Goal: Use online tool/utility: Utilize a website feature to perform a specific function

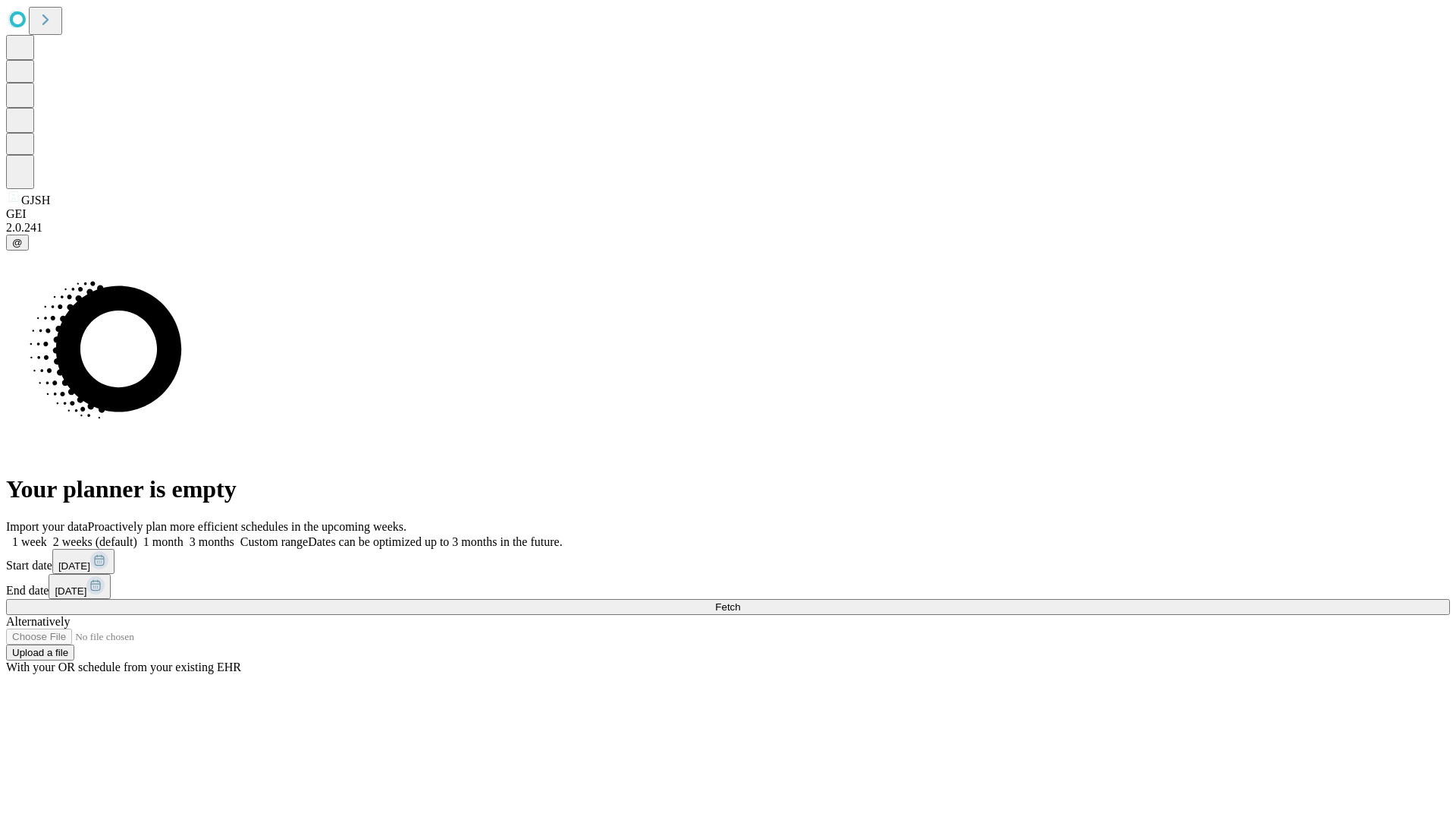
click at [741, 601] on span "Fetch" at bounding box center [728, 606] width 25 height 12
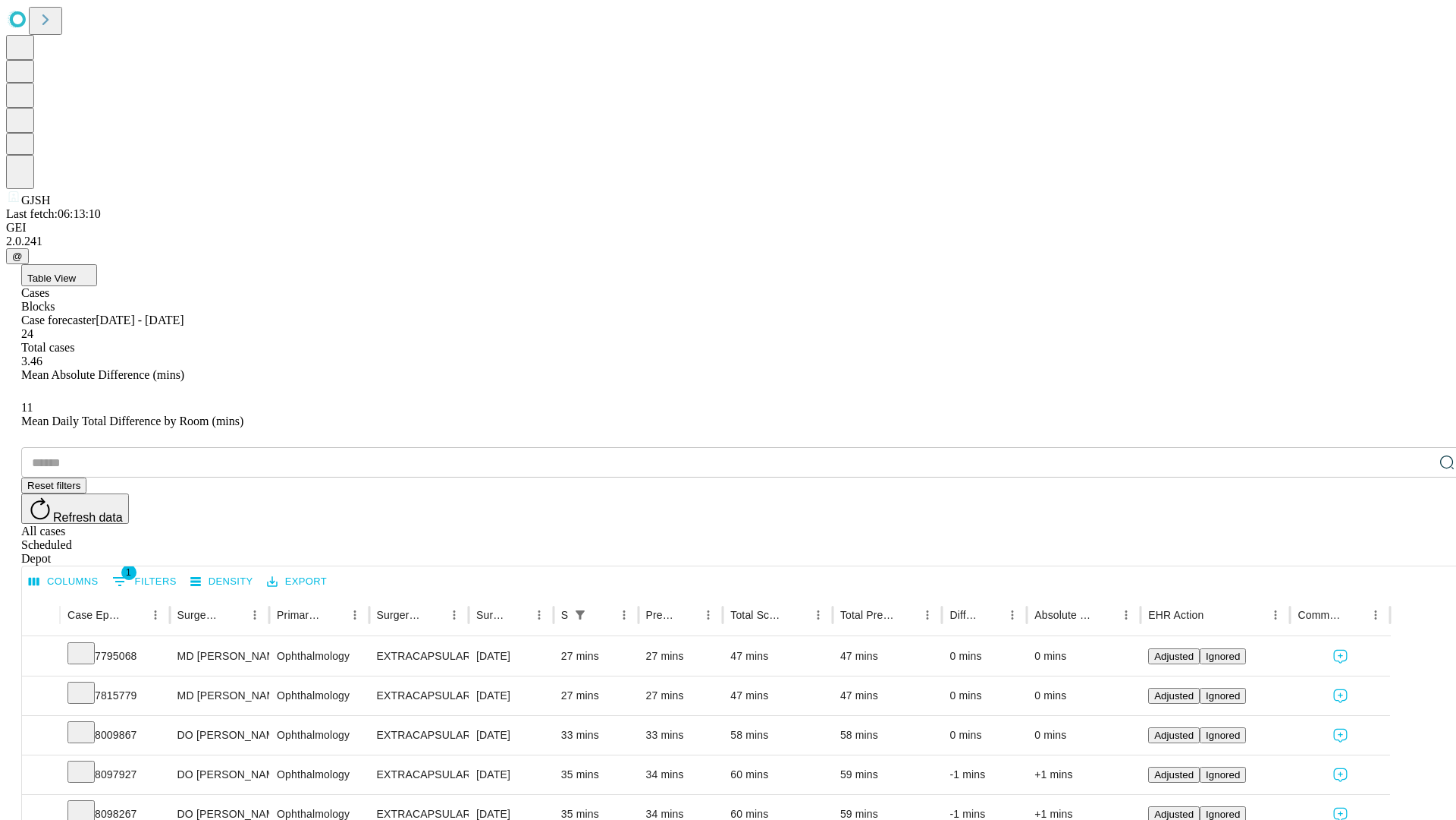
click at [76, 272] on span "Table View" at bounding box center [52, 278] width 49 height 12
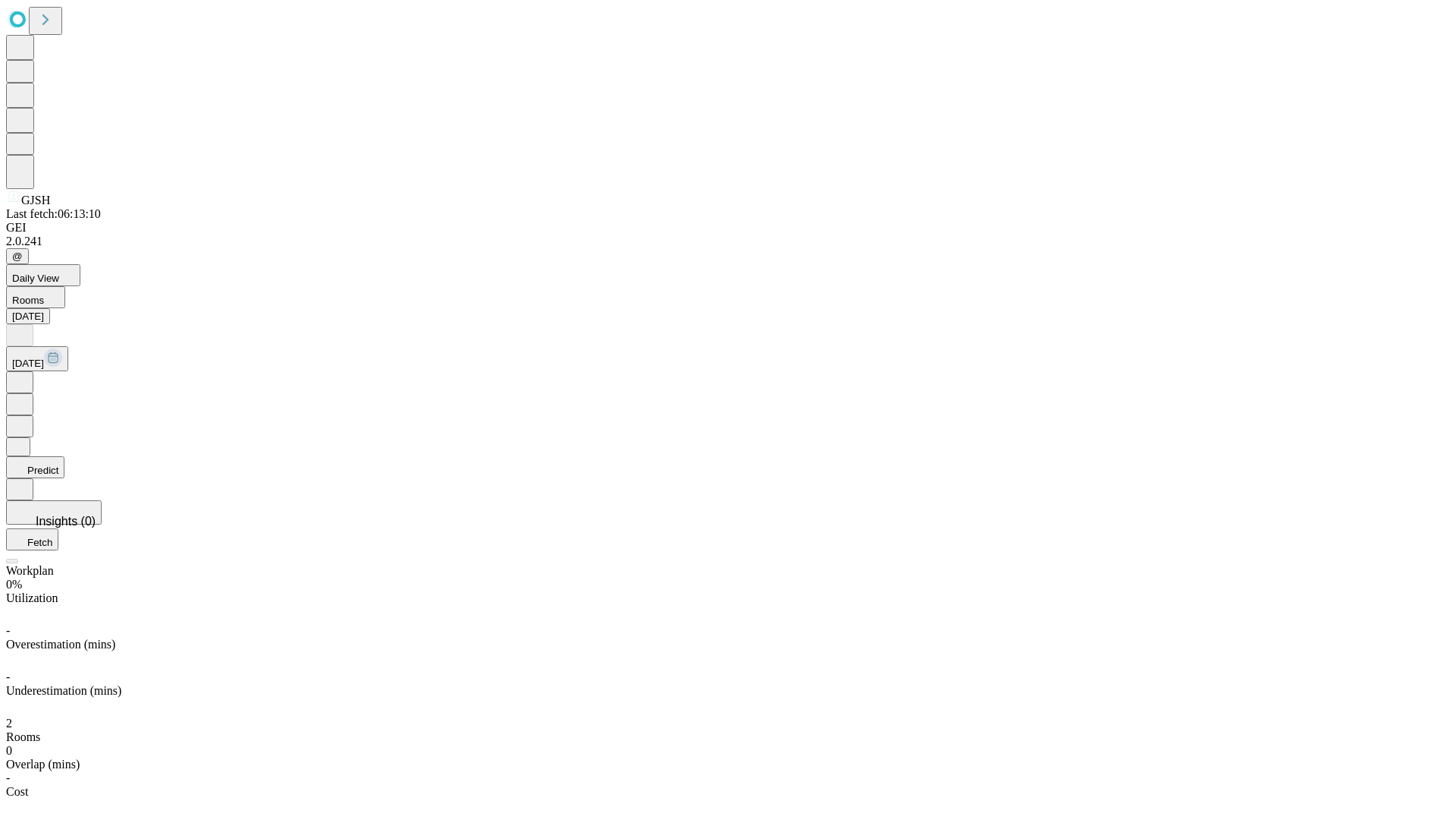
click at [64, 456] on button "Predict" at bounding box center [35, 467] width 58 height 22
